Goal: Task Accomplishment & Management: Use online tool/utility

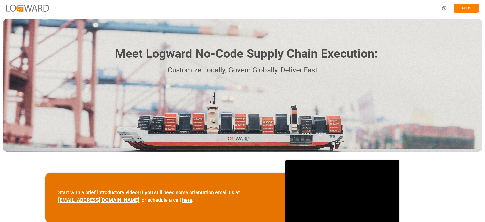
click at [473, 5] on button "Log In" at bounding box center [466, 8] width 25 height 9
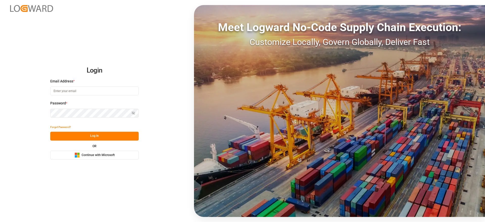
click at [133, 151] on button "Microsoft Logo Continue with Microsoft" at bounding box center [94, 155] width 88 height 9
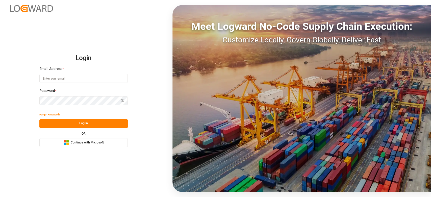
click at [80, 143] on span "Continue with Microsoft" at bounding box center [87, 143] width 33 height 5
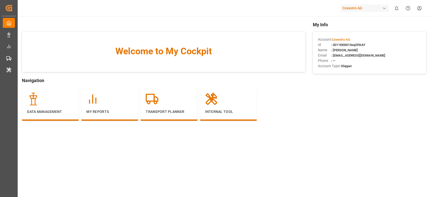
click at [373, 11] on div "Covestro AG" at bounding box center [365, 8] width 49 height 7
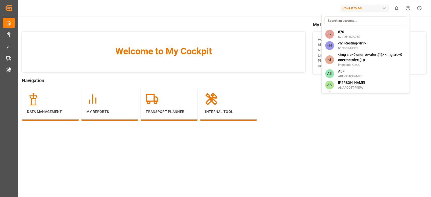
click at [350, 23] on input at bounding box center [365, 20] width 83 height 9
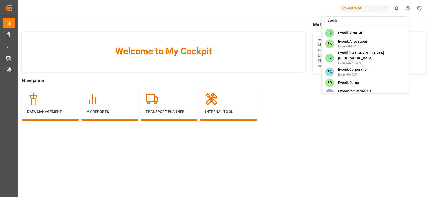
scroll to position [269, 0]
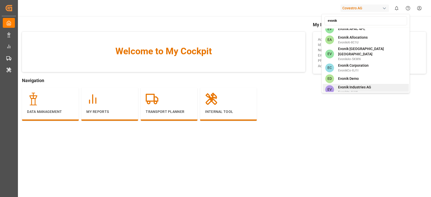
type input "evonik"
click at [357, 85] on span "Evonik Industries AG" at bounding box center [354, 87] width 33 height 5
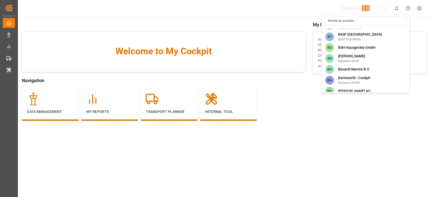
scroll to position [1339, 0]
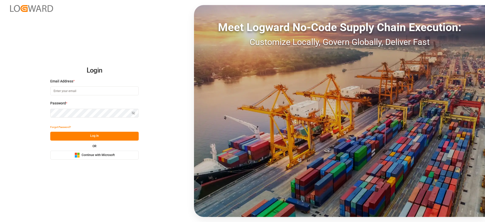
click at [108, 158] on button "Microsoft Logo Continue with Microsoft" at bounding box center [94, 155] width 88 height 9
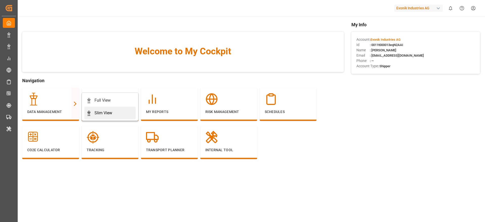
click at [97, 114] on div "Slim View" at bounding box center [104, 113] width 18 height 6
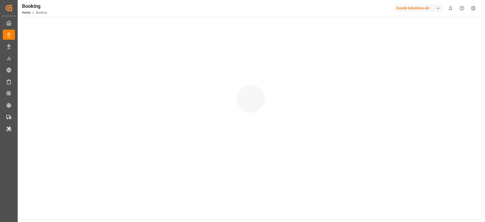
click at [97, 114] on div at bounding box center [251, 93] width 466 height 155
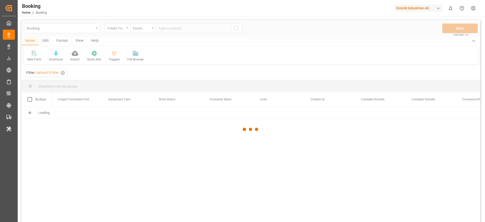
click at [286, 221] on div at bounding box center [250, 129] width 459 height 219
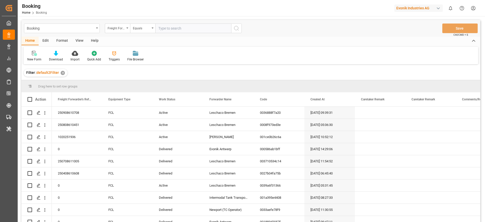
click at [63, 41] on div "Format" at bounding box center [62, 41] width 19 height 9
click at [37, 53] on div at bounding box center [34, 53] width 15 height 5
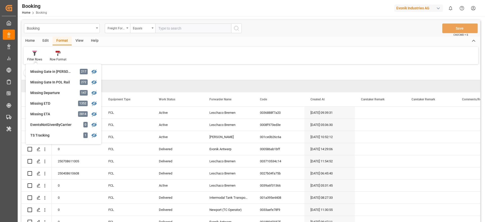
scroll to position [96, 0]
click at [61, 104] on div "Missing ETD" at bounding box center [52, 102] width 44 height 5
click at [61, 104] on div "Booking Freight Forwarder's Reference No. Equals Save Ctrl/CMD + S Home Edit Fo…" at bounding box center [250, 127] width 459 height 215
